Goal: Use online tool/utility: Utilize a website feature to perform a specific function

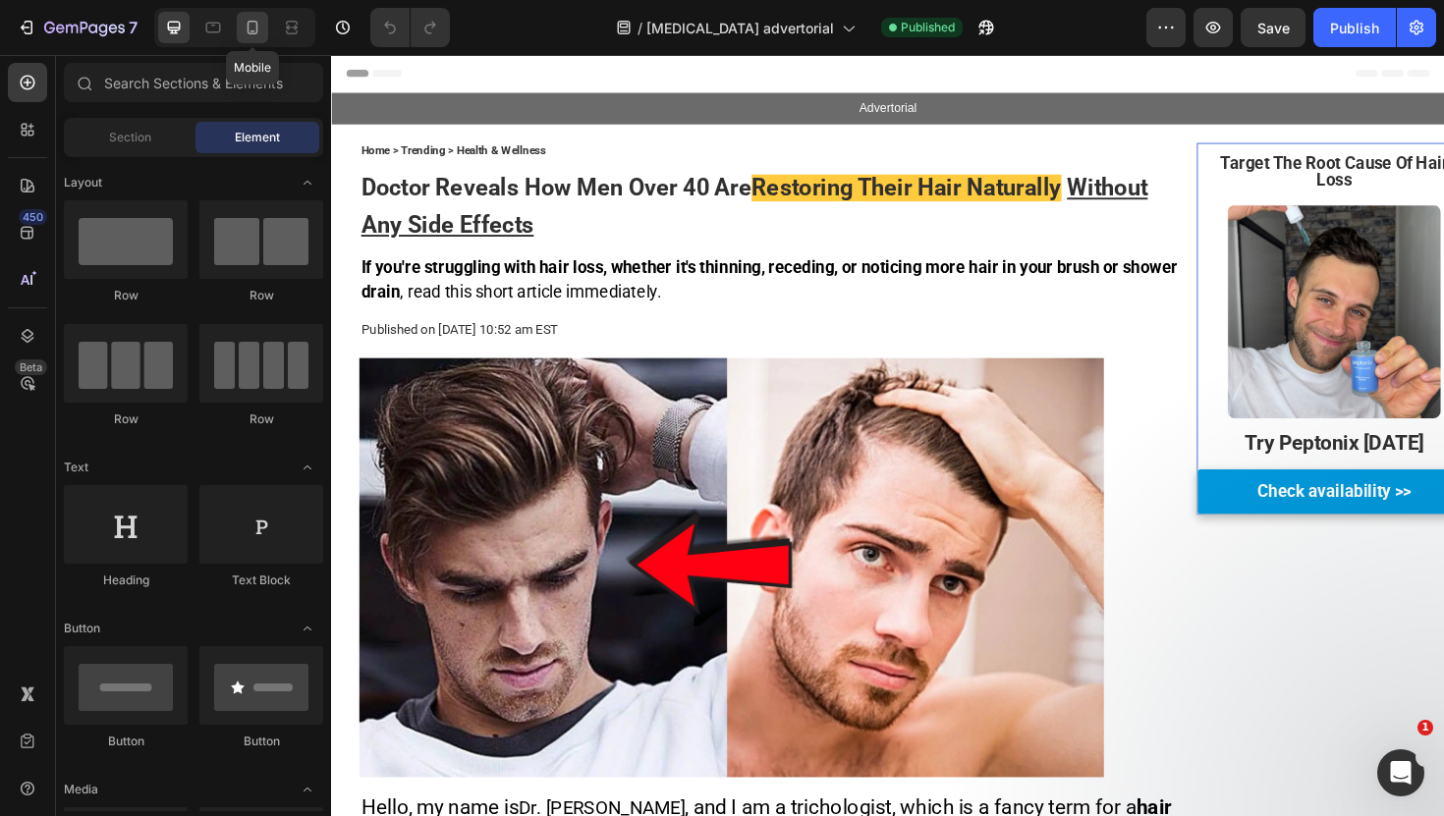
click at [251, 27] on icon at bounding box center [253, 28] width 20 height 20
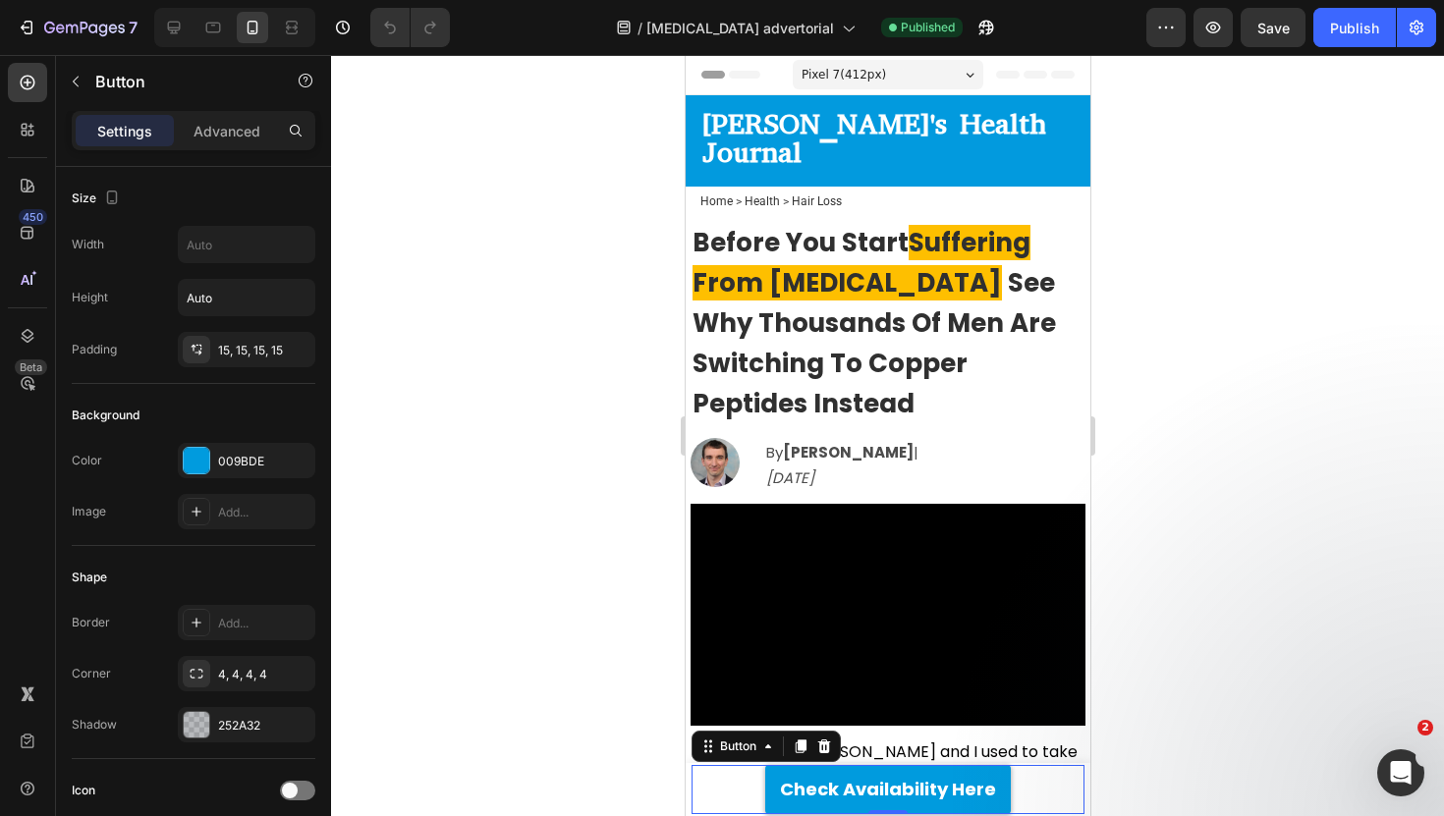
click at [715, 769] on div "Check Availability Here Button 0" at bounding box center [886, 789] width 393 height 49
click at [686, 768] on div "Get Up to 67% OFF [DATE] Text Block Check Availability Here Button Row Product 2" at bounding box center [887, 789] width 405 height 49
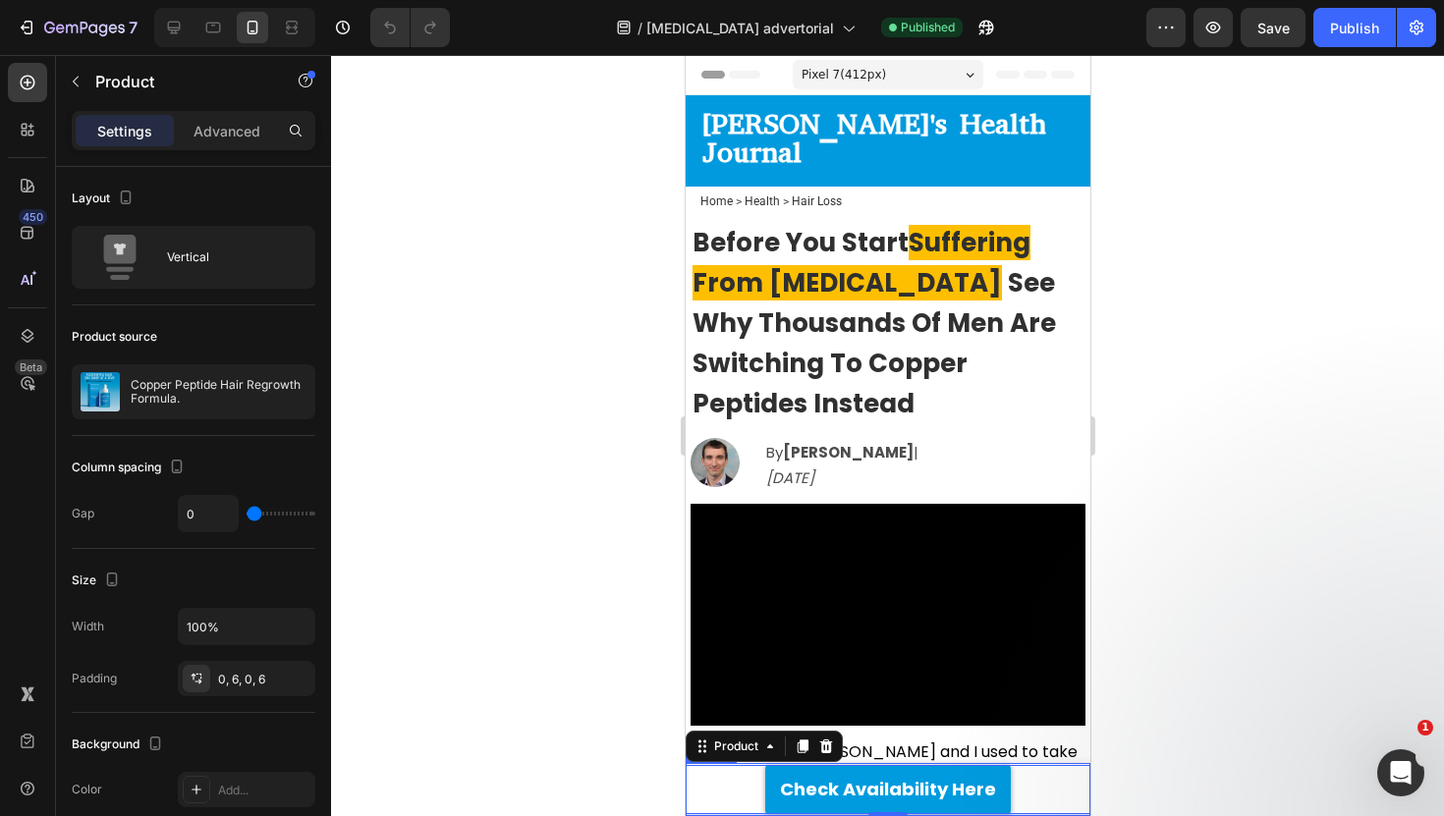
click at [648, 739] on div at bounding box center [887, 435] width 1113 height 761
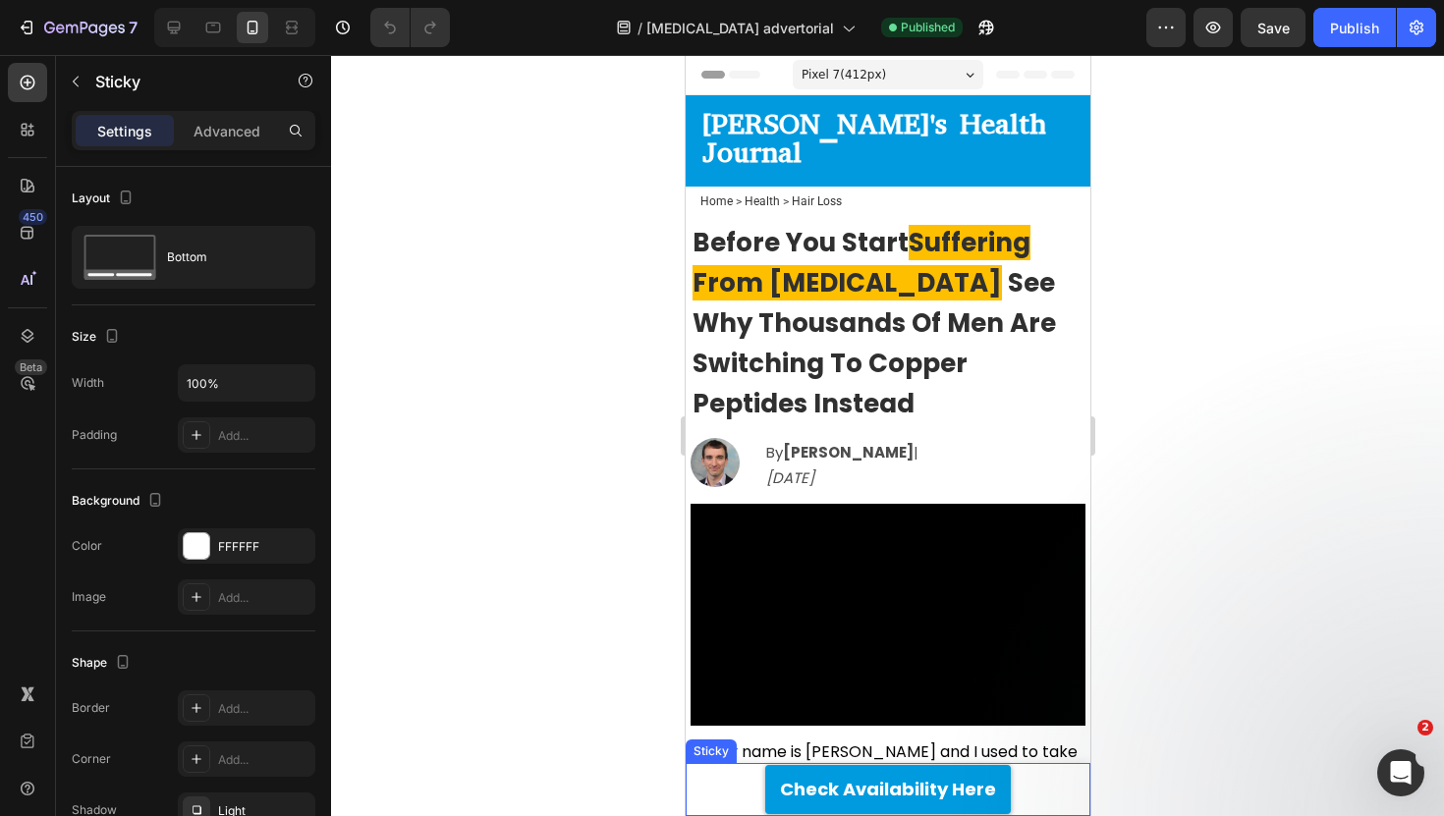
click at [723, 753] on div "Sticky" at bounding box center [709, 751] width 43 height 18
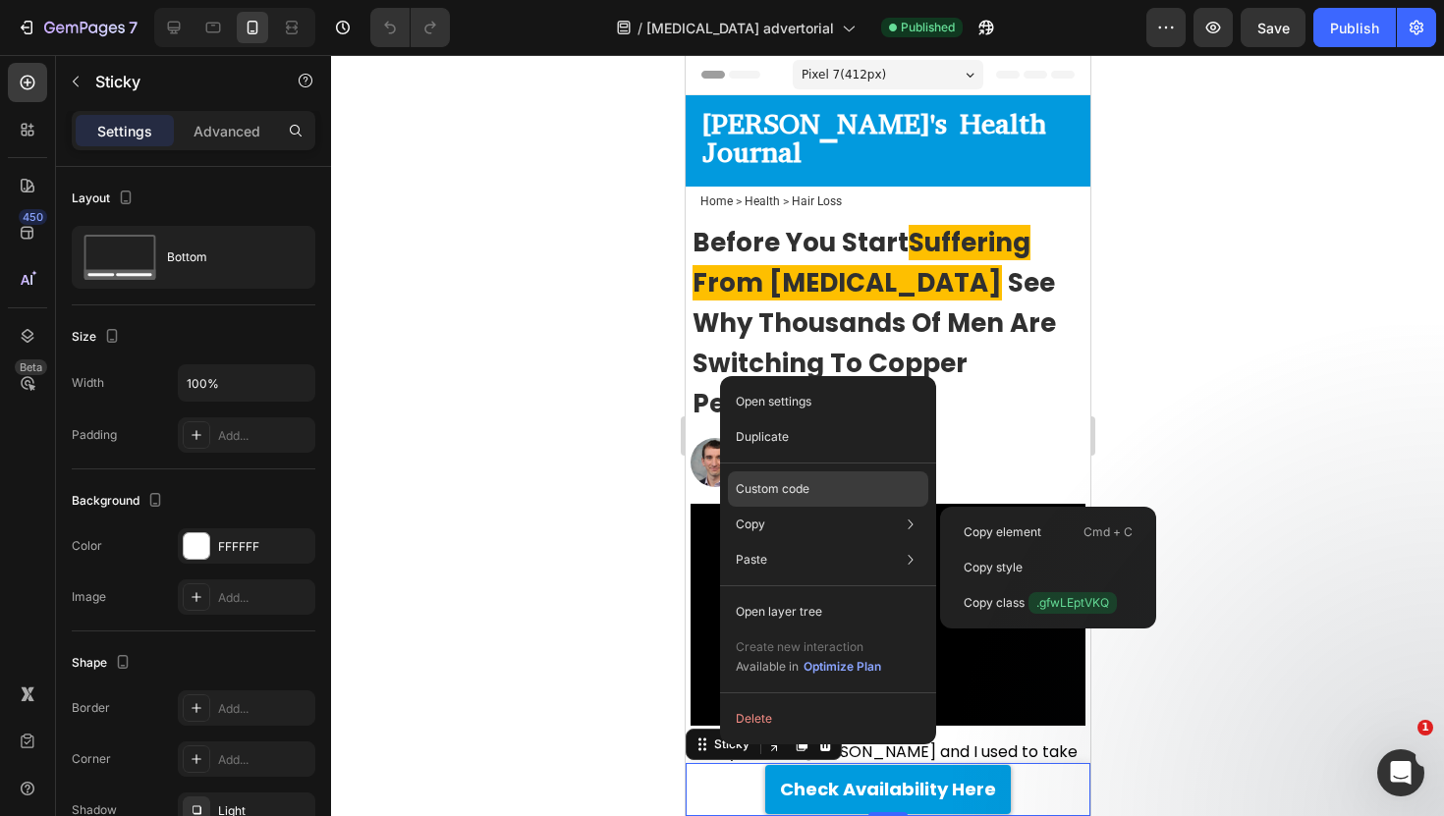
click at [776, 493] on p "Custom code" at bounding box center [773, 489] width 74 height 18
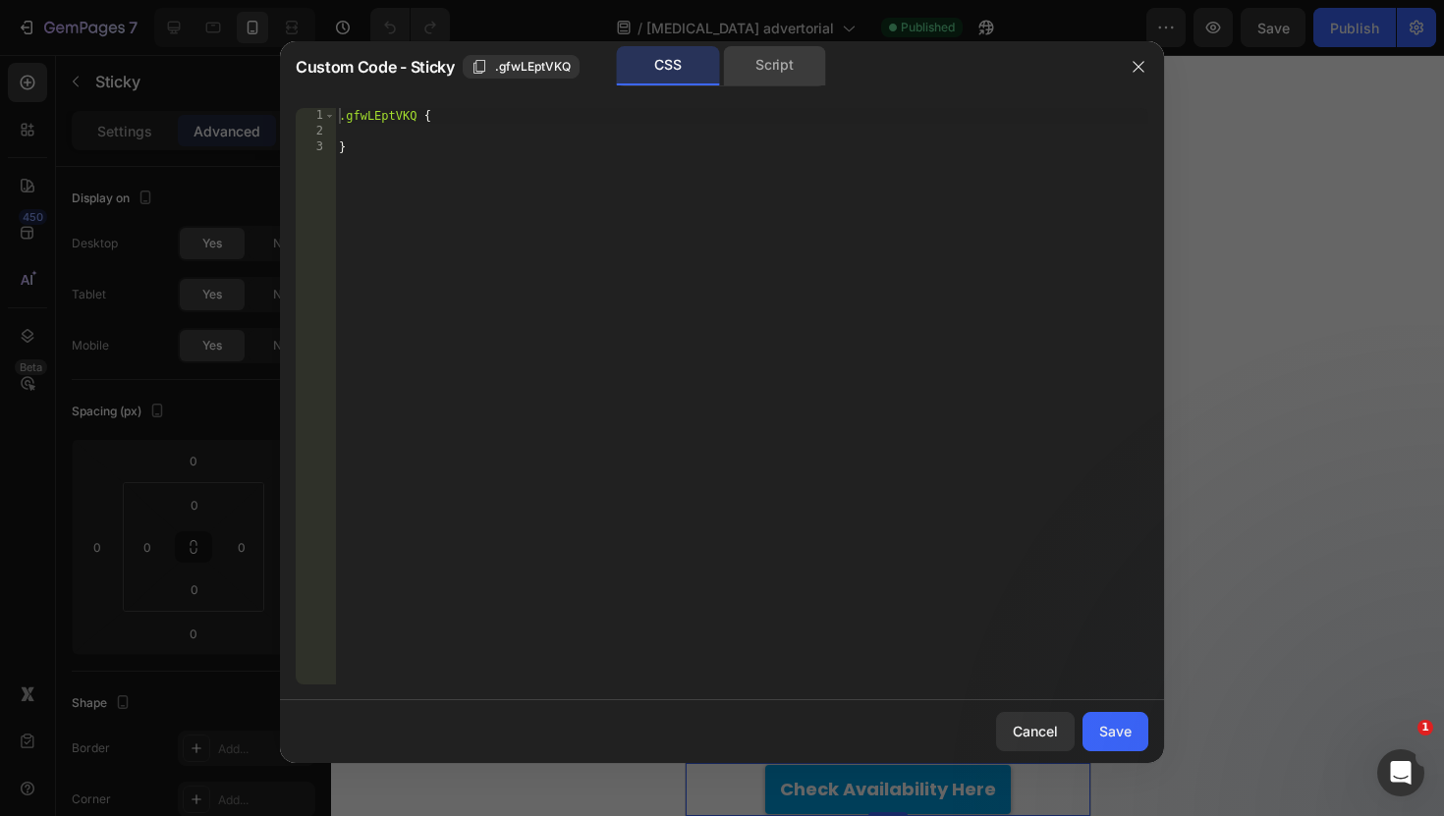
click at [754, 75] on div "Script" at bounding box center [774, 65] width 103 height 39
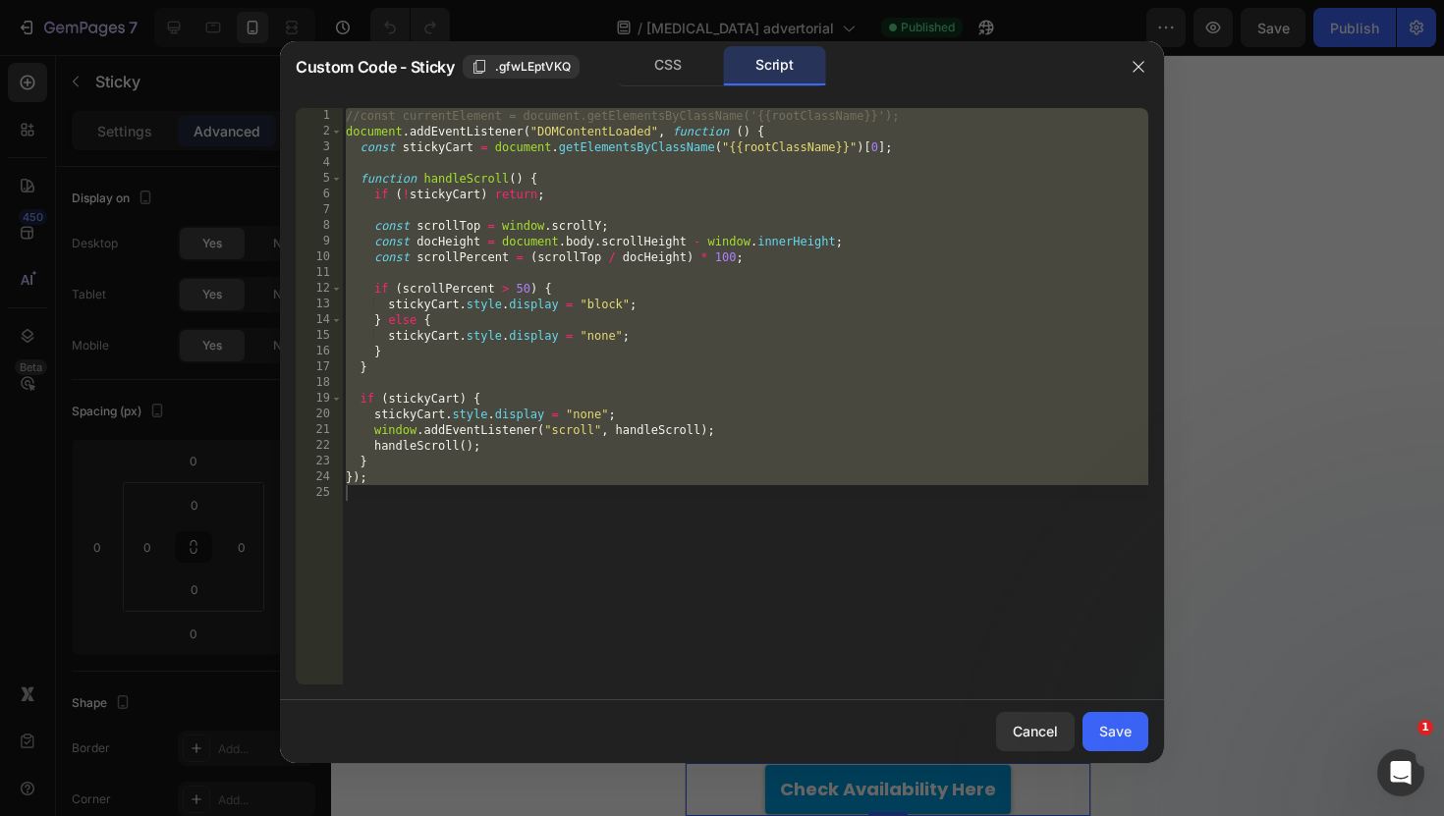
click at [628, 189] on div "//const currentElement = document.getElementsByClassName('{{rootClassName}}'); …" at bounding box center [745, 412] width 806 height 608
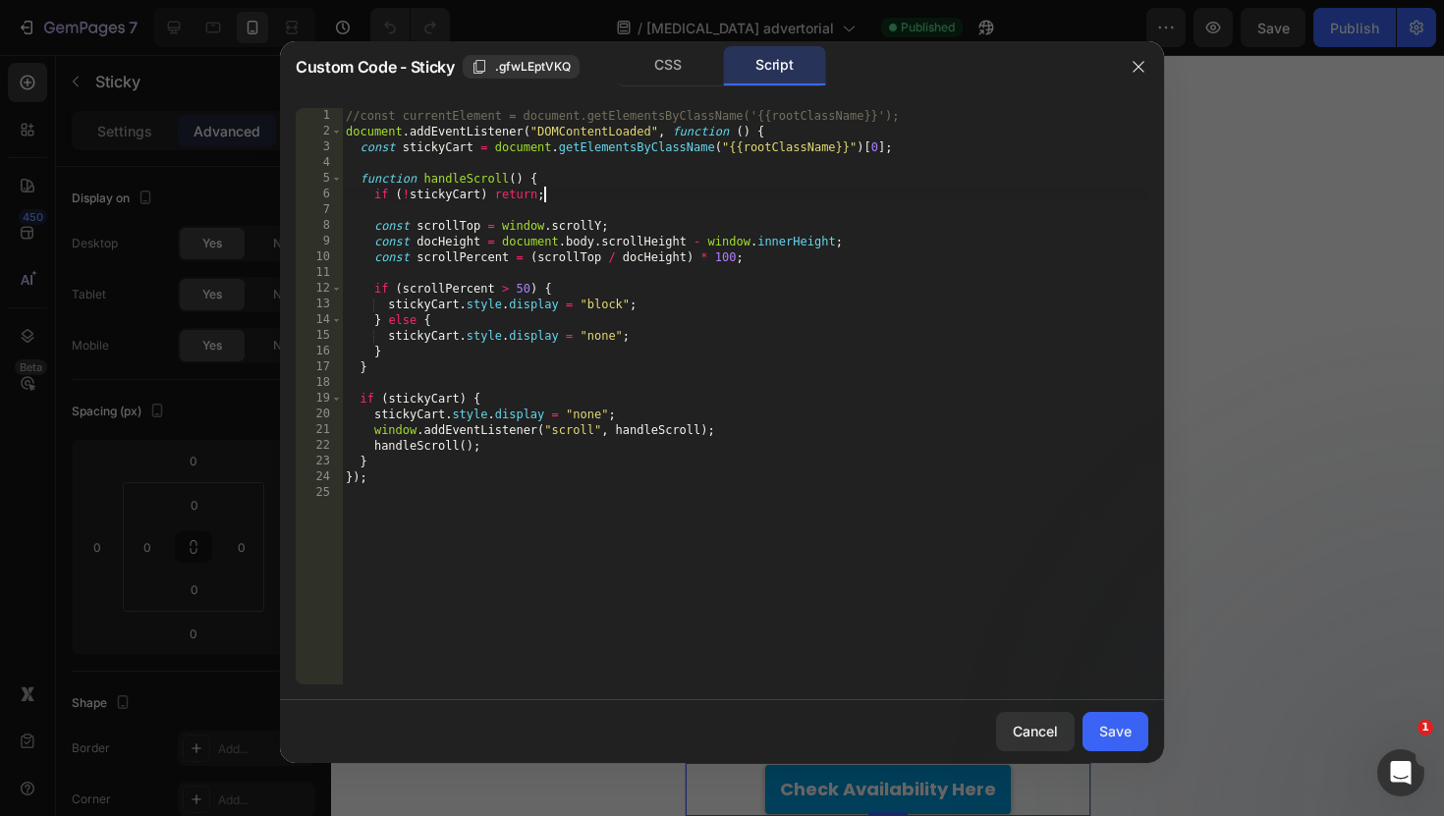
type textarea "});"
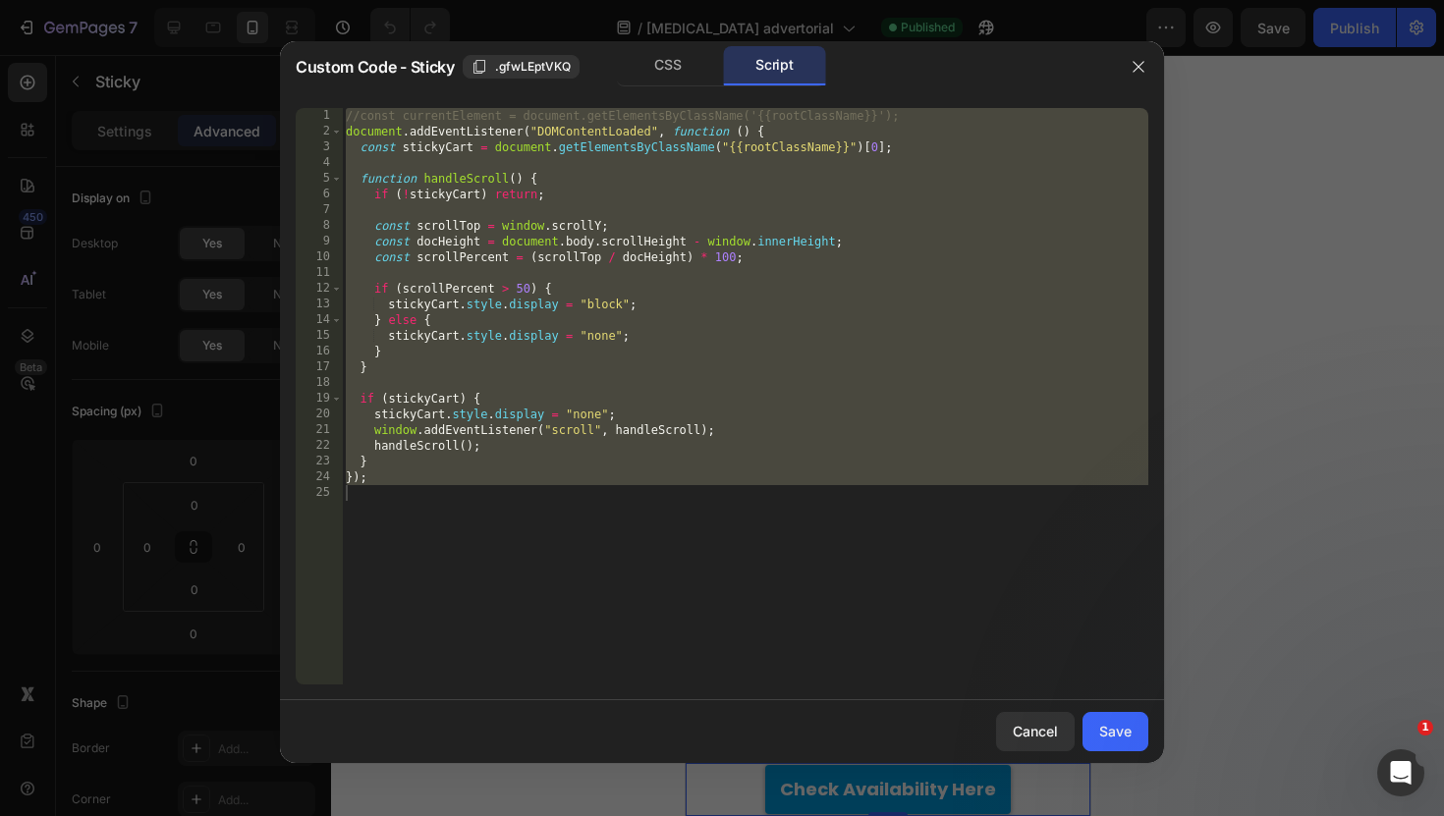
click at [670, 35] on div at bounding box center [722, 408] width 1444 height 816
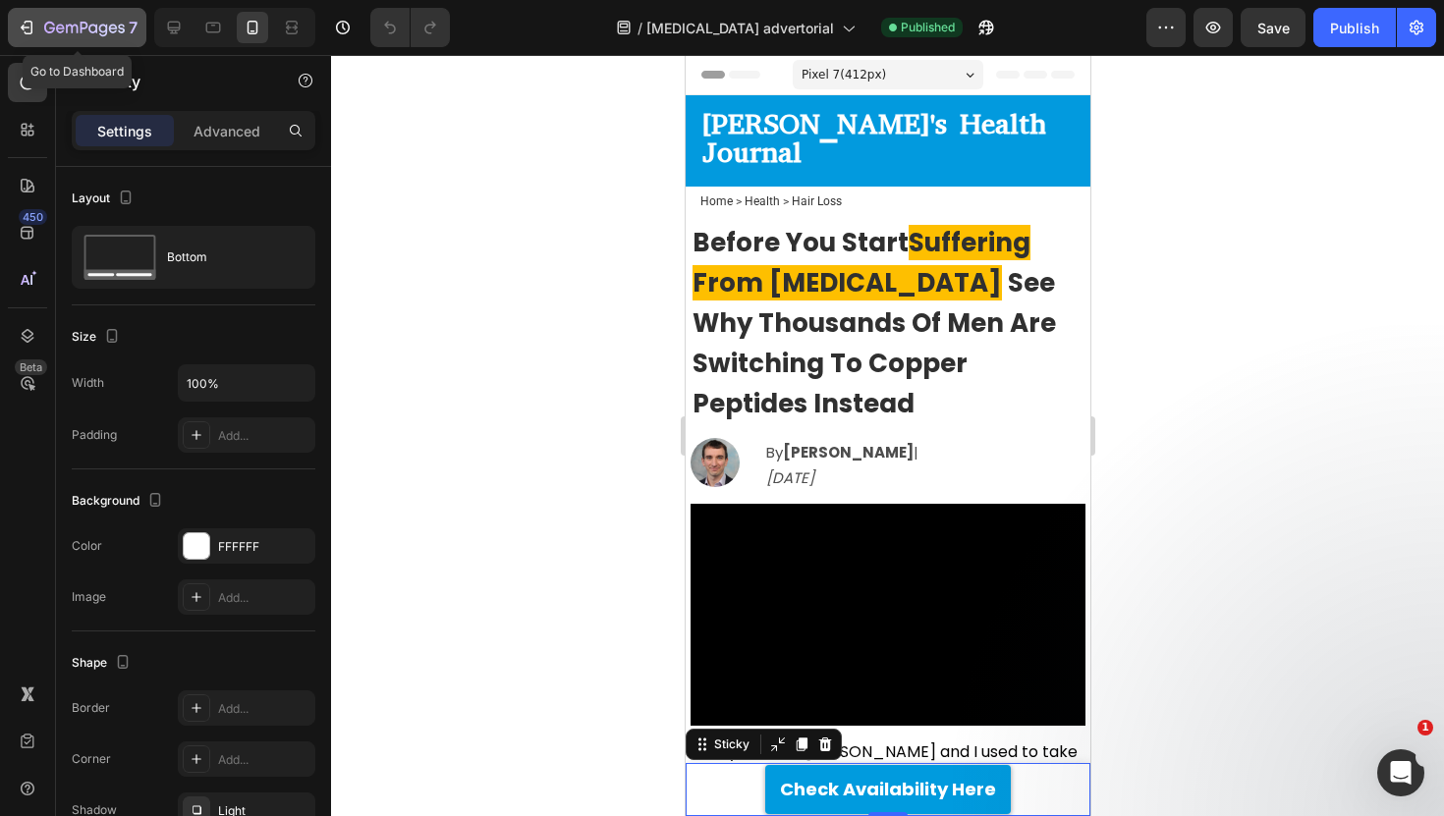
click at [112, 33] on icon "button" at bounding box center [84, 29] width 81 height 17
